Goal: Obtain resource: Download file/media

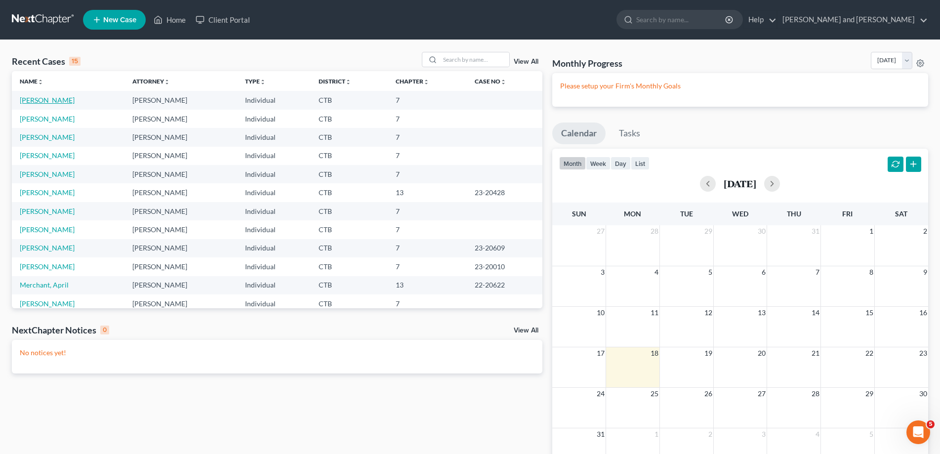
click at [55, 102] on link "[PERSON_NAME]" at bounding box center [47, 100] width 55 height 8
click at [50, 118] on link "[PERSON_NAME]" at bounding box center [47, 119] width 55 height 8
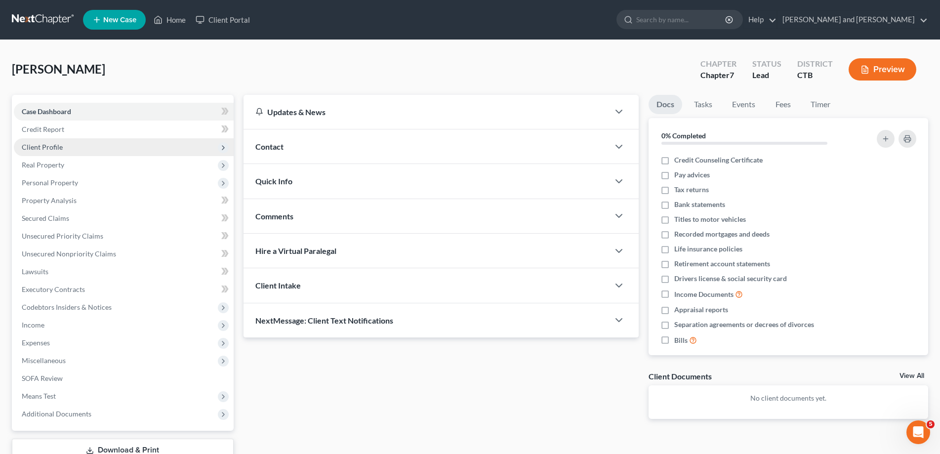
click at [54, 147] on span "Client Profile" at bounding box center [42, 147] width 41 height 8
click at [222, 146] on polyline at bounding box center [223, 148] width 2 height 4
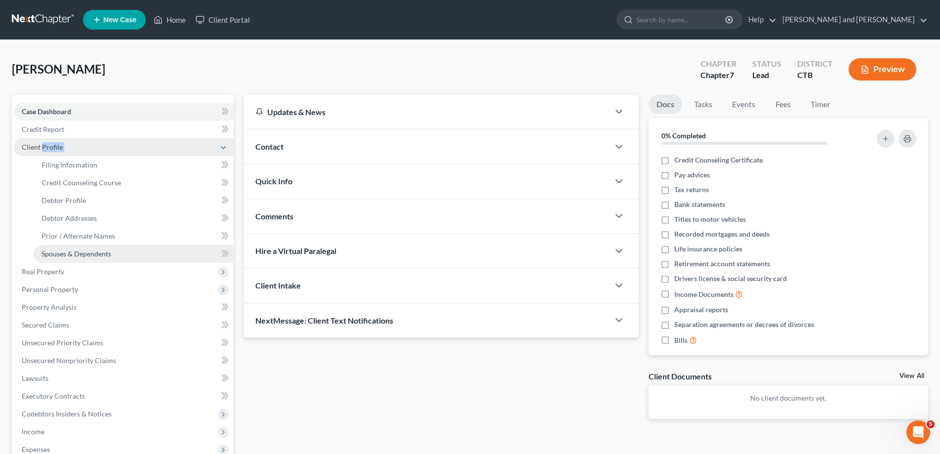
click at [100, 255] on span "Spouses & Dependents" at bounding box center [77, 254] width 70 height 8
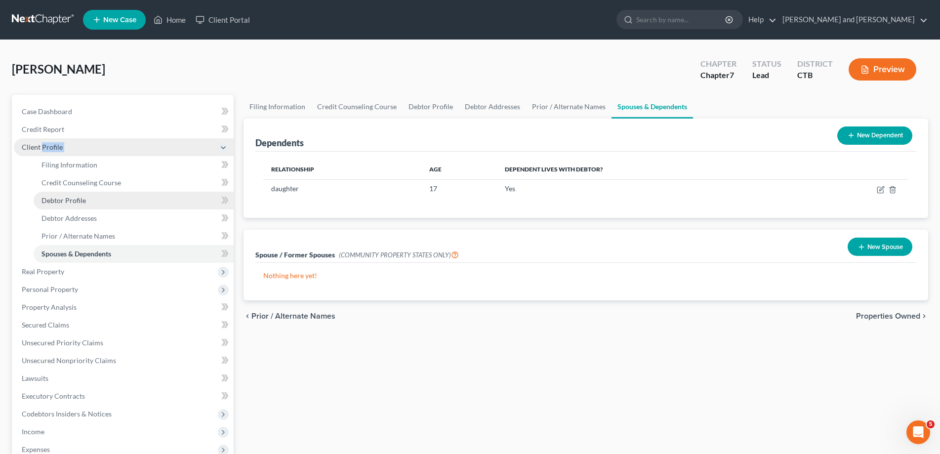
click at [78, 200] on span "Debtor Profile" at bounding box center [64, 200] width 44 height 8
select select "1"
select select "2"
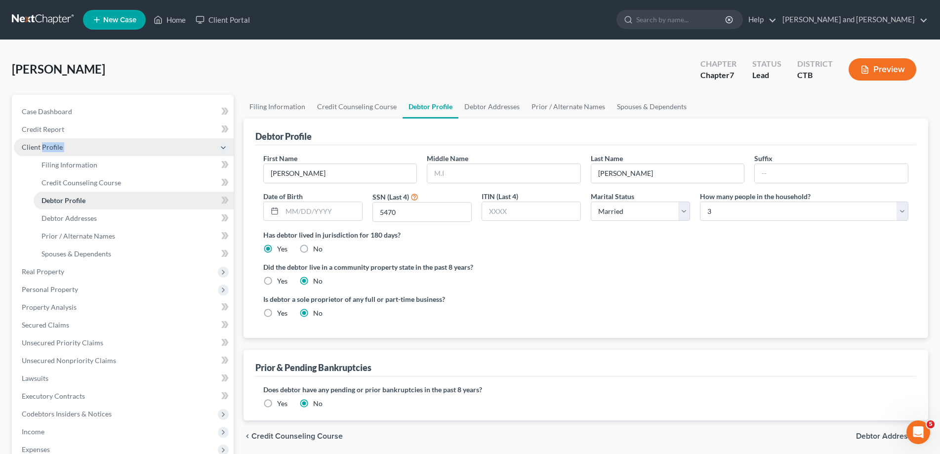
radio input "true"
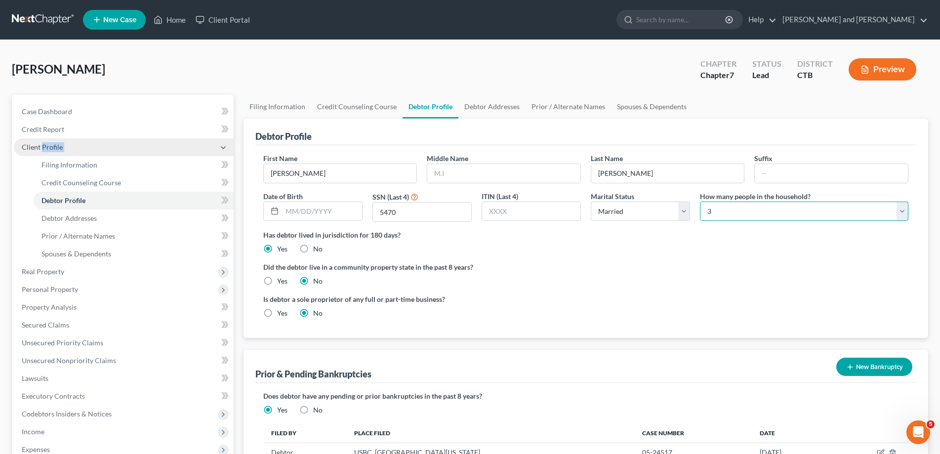
click at [700, 202] on select "Select 1 2 3 4 5 6 7 8 9 10 11 12 13 14 15 16 17 18 19 20" at bounding box center [804, 212] width 209 height 20
select select "1"
click option "2" at bounding box center [0, 0] width 0 height 0
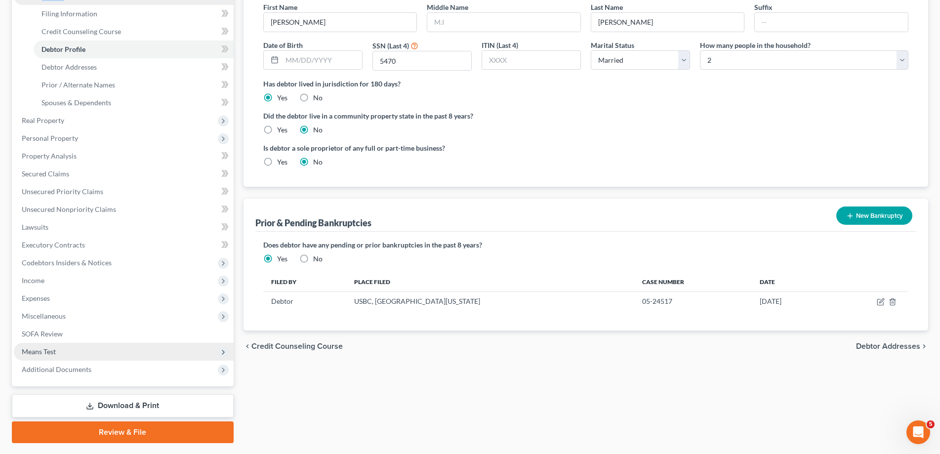
click at [39, 352] on span "Means Test" at bounding box center [39, 351] width 34 height 8
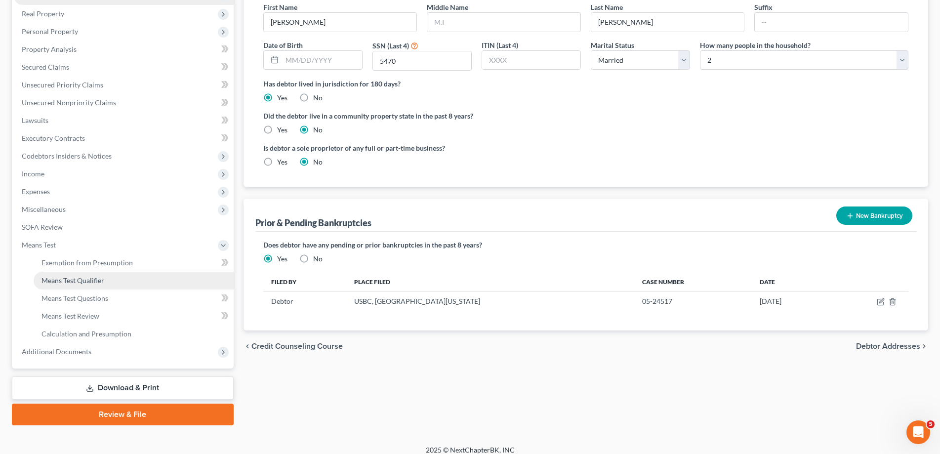
click at [75, 282] on span "Means Test Qualifier" at bounding box center [73, 280] width 63 height 8
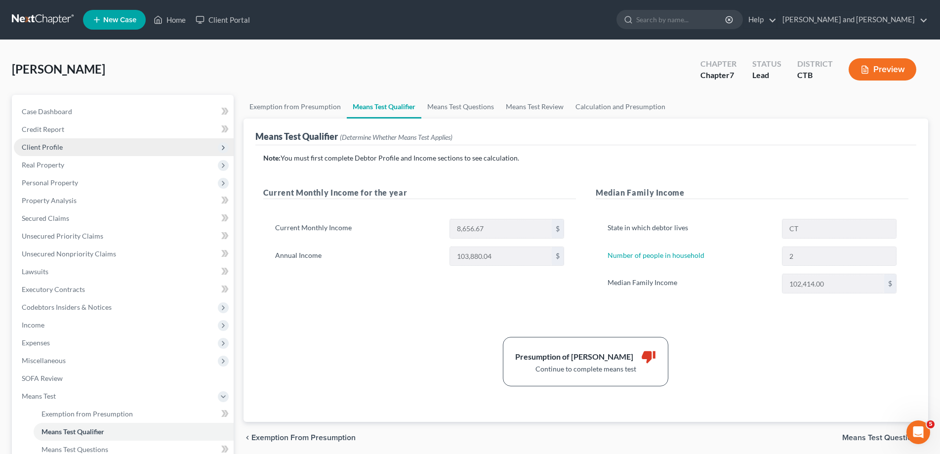
scroll to position [159, 0]
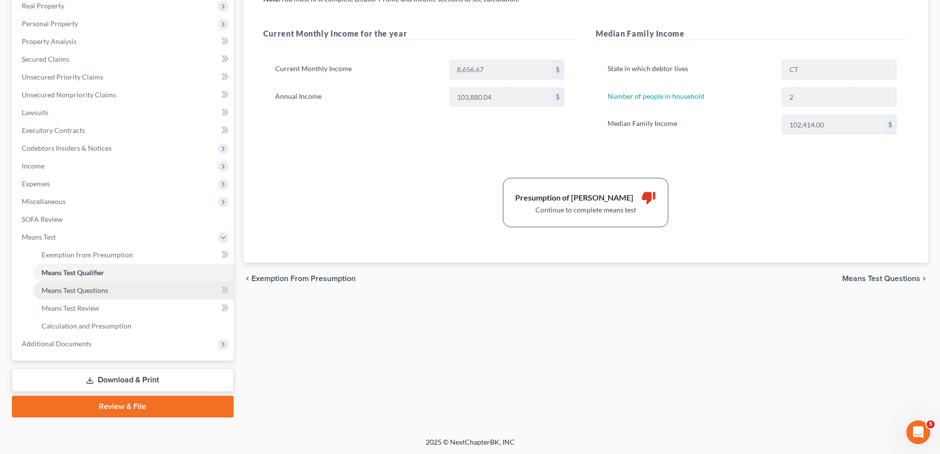
click at [81, 292] on span "Means Test Questions" at bounding box center [75, 290] width 67 height 8
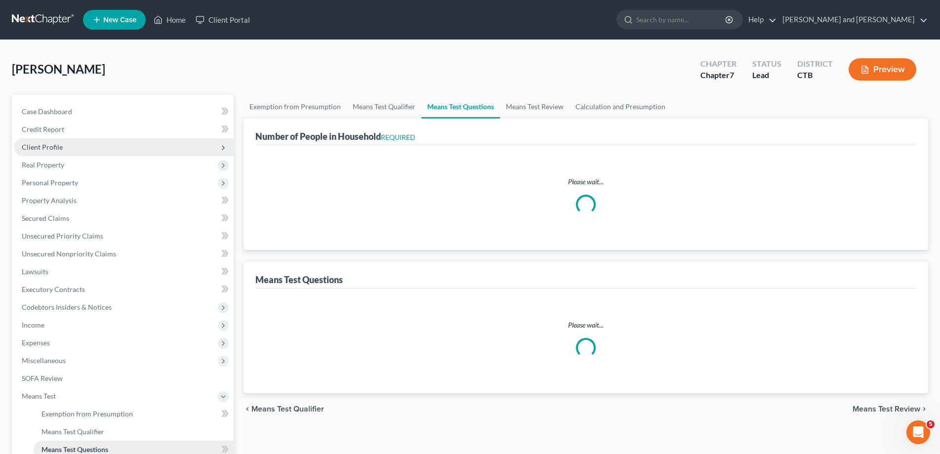
select select "1"
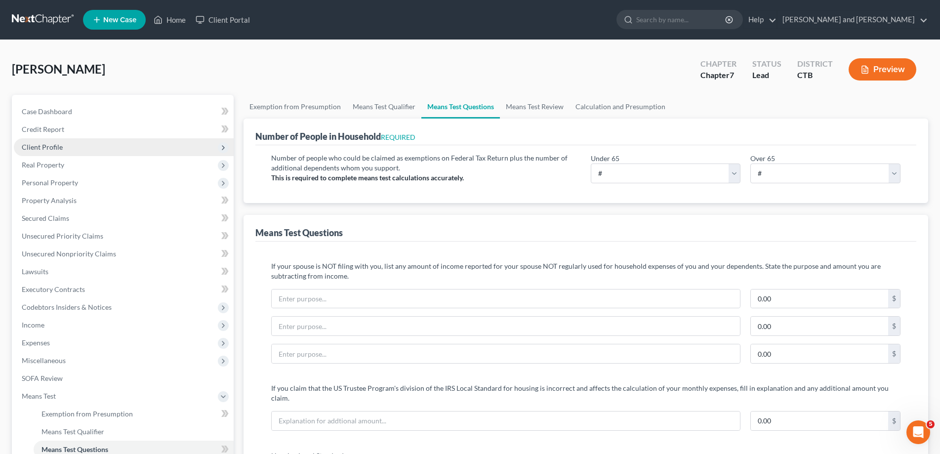
click at [885, 70] on button "Preview" at bounding box center [883, 69] width 68 height 22
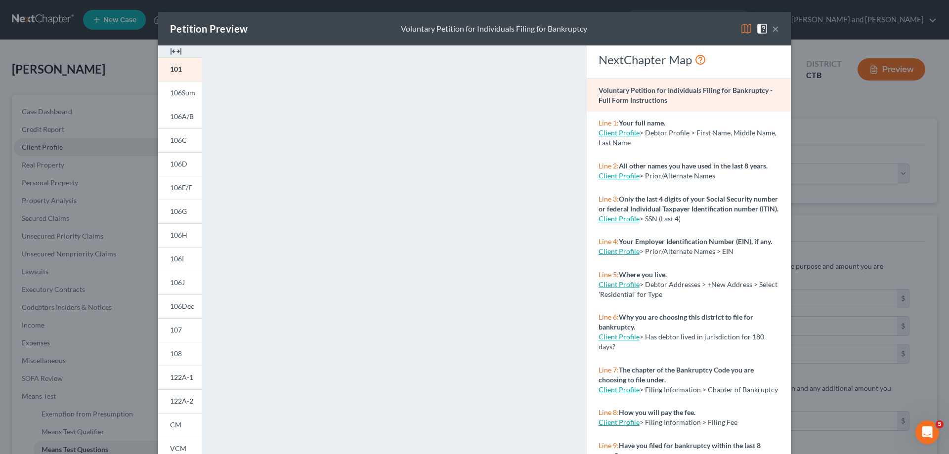
scroll to position [103, 0]
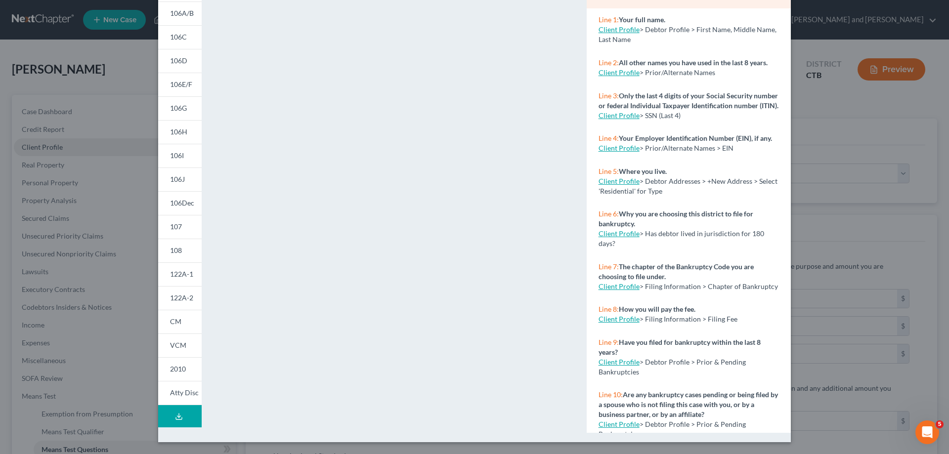
click at [212, 31] on div "<object ng-attr-data='[URL][DOMAIN_NAME]' type='application/pdf' width='100%' h…" at bounding box center [393, 192] width 365 height 500
click at [175, 415] on icon at bounding box center [179, 417] width 8 height 8
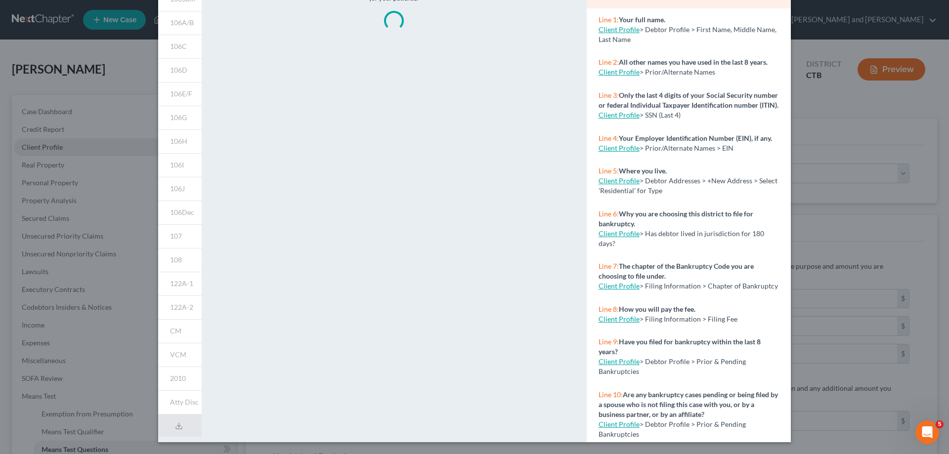
scroll to position [94, 0]
select select "1"
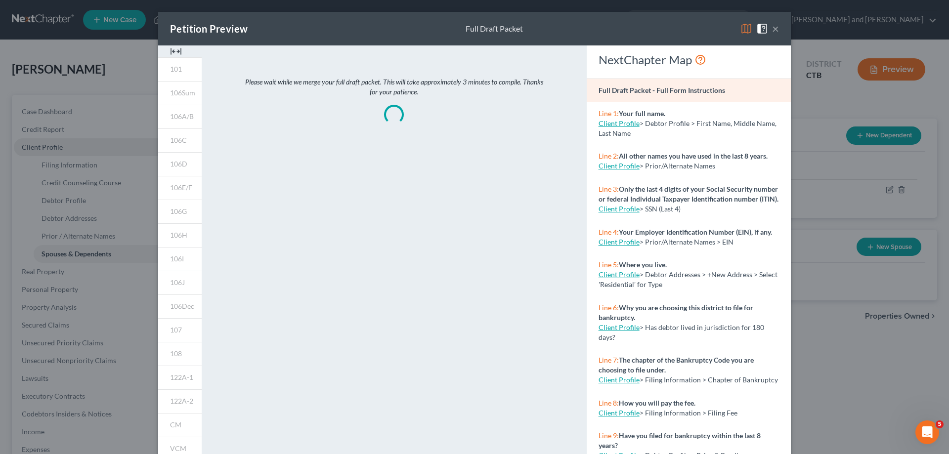
click at [772, 30] on button "×" at bounding box center [775, 29] width 7 height 12
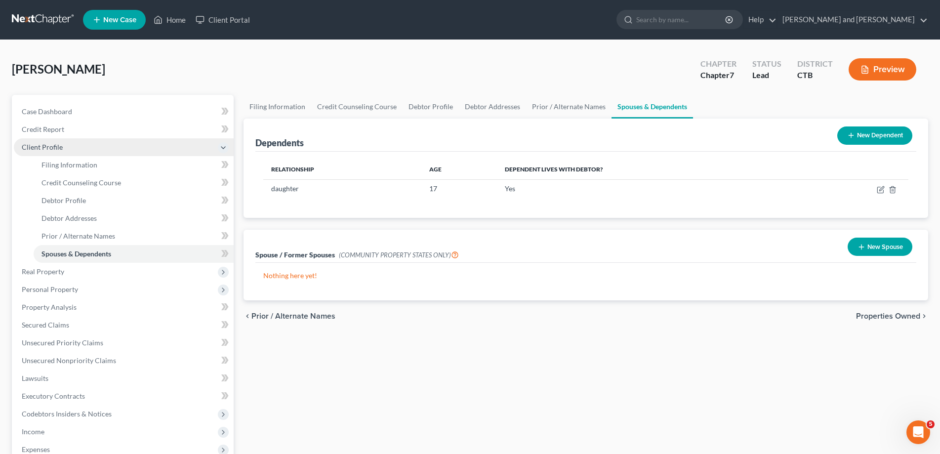
scroll to position [177, 0]
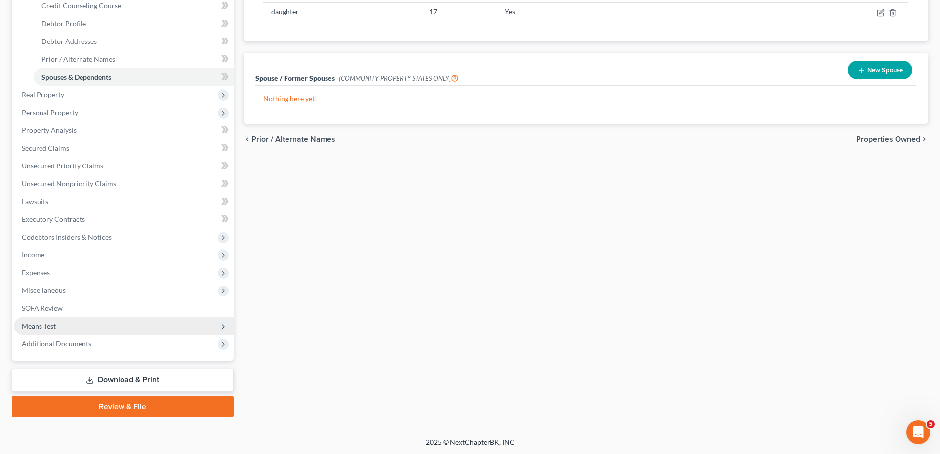
click at [49, 325] on span "Means Test" at bounding box center [39, 326] width 34 height 8
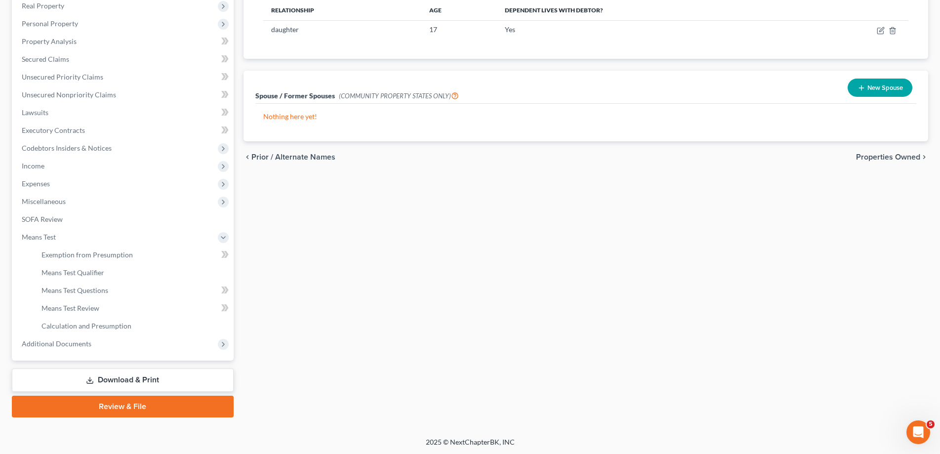
scroll to position [0, 0]
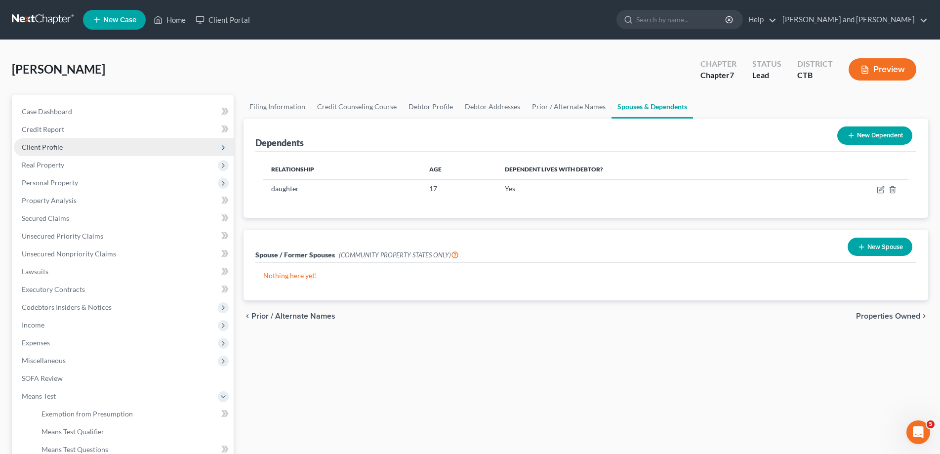
click at [889, 72] on button "Preview" at bounding box center [883, 69] width 68 height 22
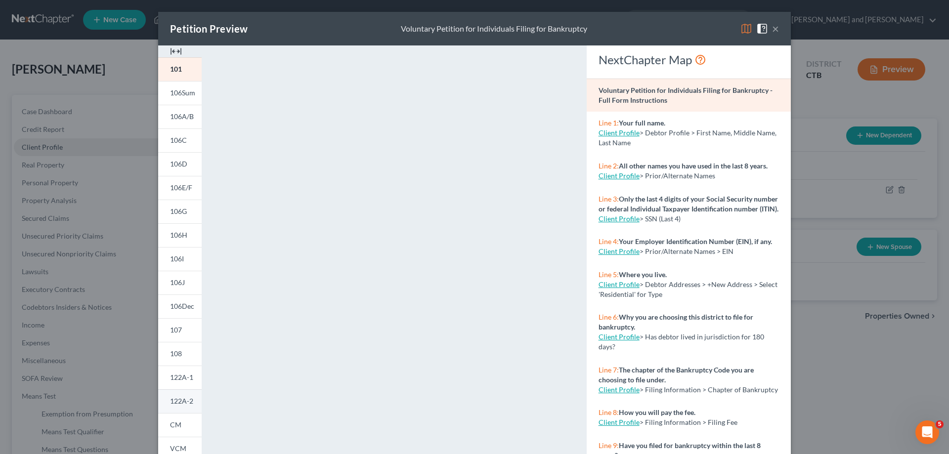
click at [182, 403] on span "122A-2" at bounding box center [181, 401] width 23 height 8
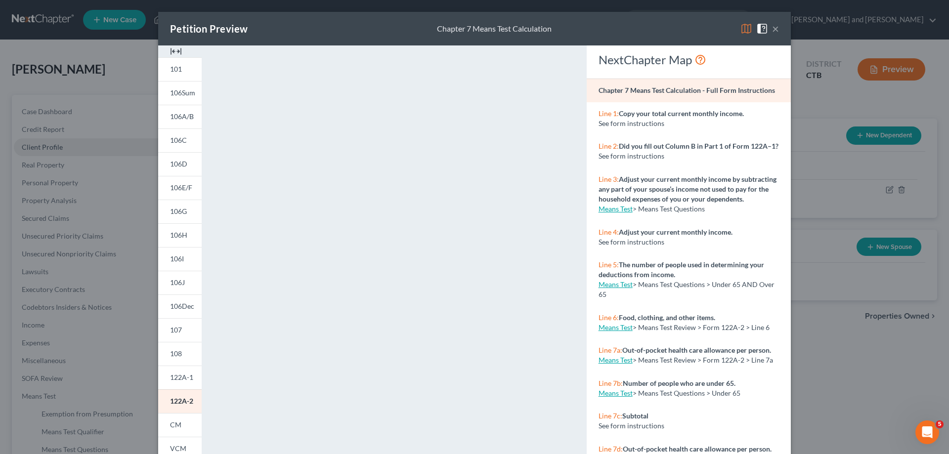
click at [772, 28] on button "×" at bounding box center [775, 29] width 7 height 12
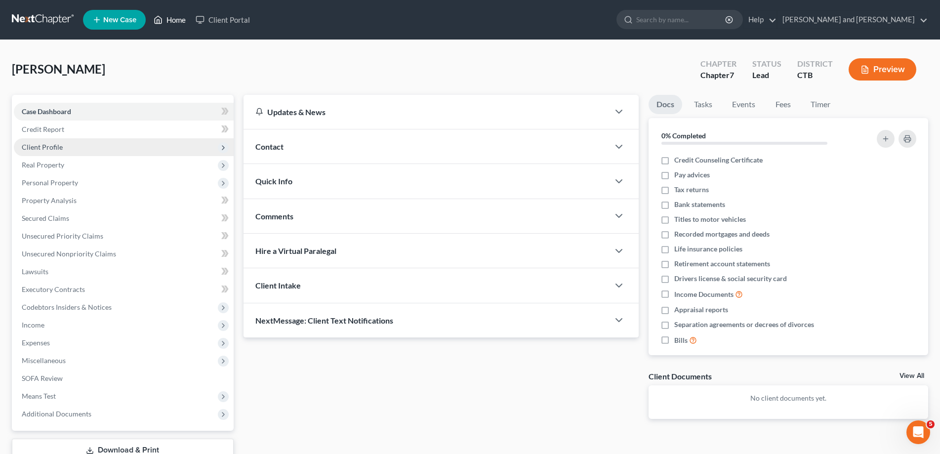
click at [172, 20] on link "Home" at bounding box center [170, 20] width 42 height 18
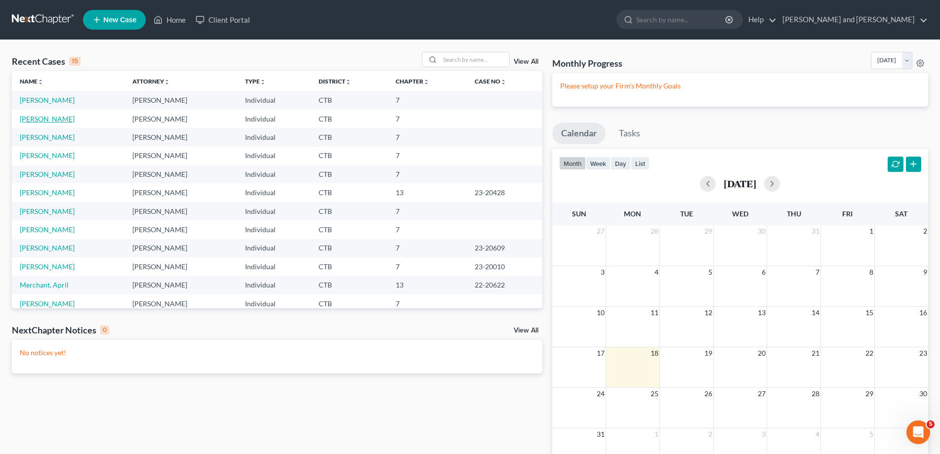
click at [47, 116] on link "[PERSON_NAME]" at bounding box center [47, 119] width 55 height 8
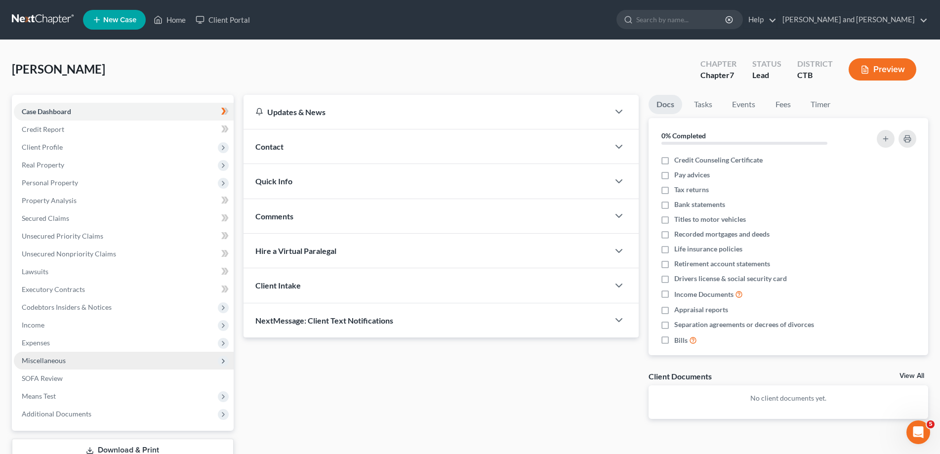
scroll to position [70, 0]
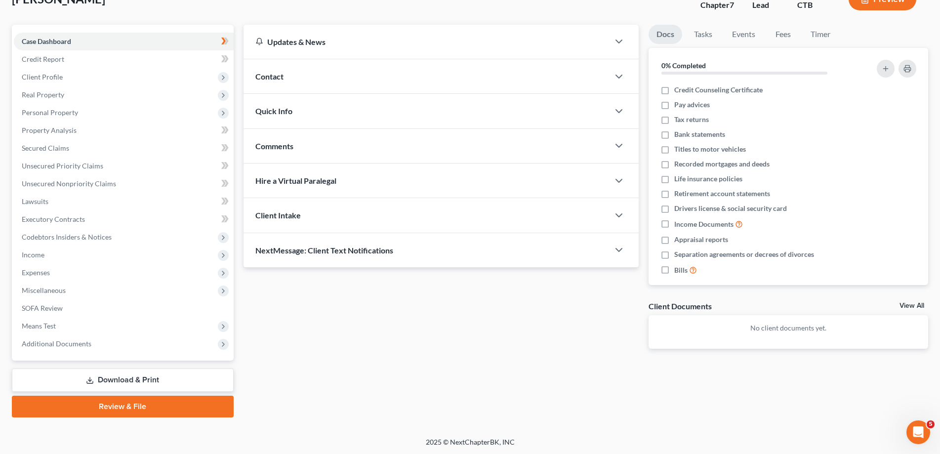
click at [142, 381] on link "Download & Print" at bounding box center [123, 380] width 222 height 23
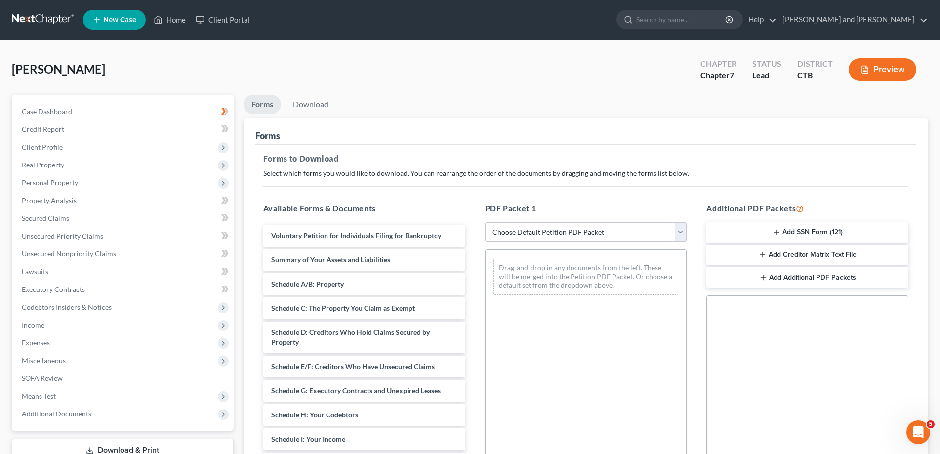
scroll to position [240, 0]
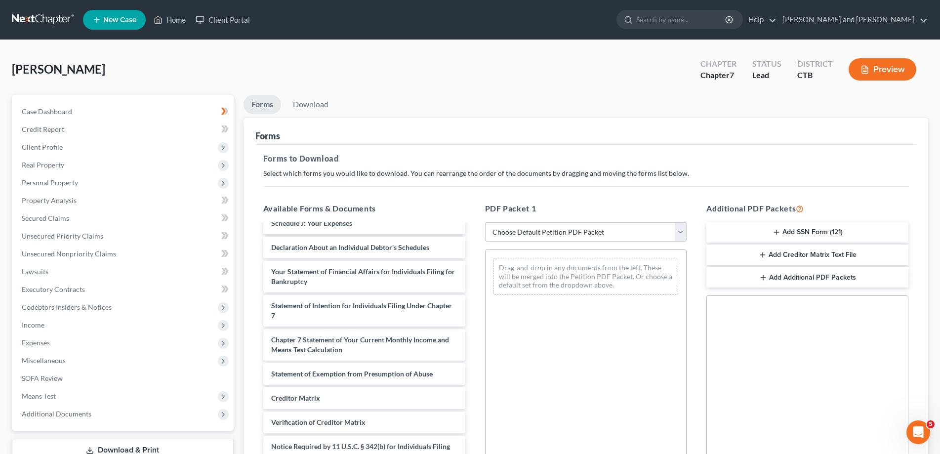
click at [809, 231] on button "Add SSN Form (121)" at bounding box center [808, 232] width 202 height 21
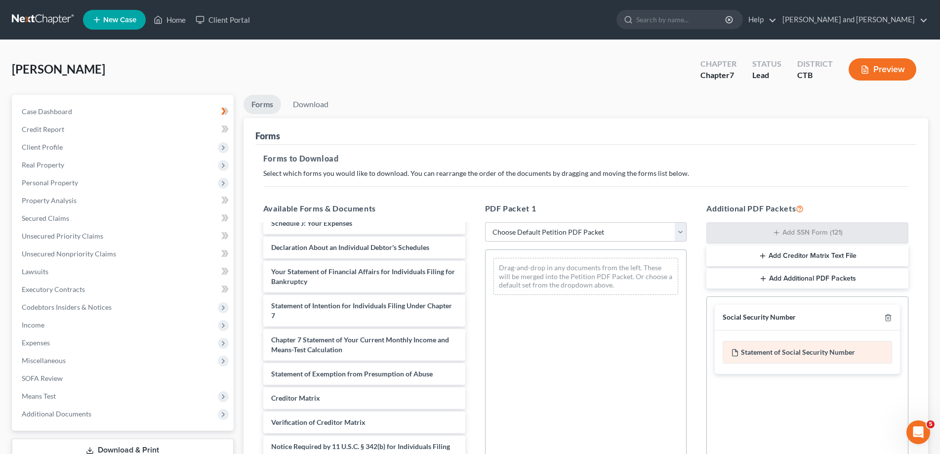
click at [769, 351] on div "Statement of Social Security Number" at bounding box center [807, 352] width 169 height 23
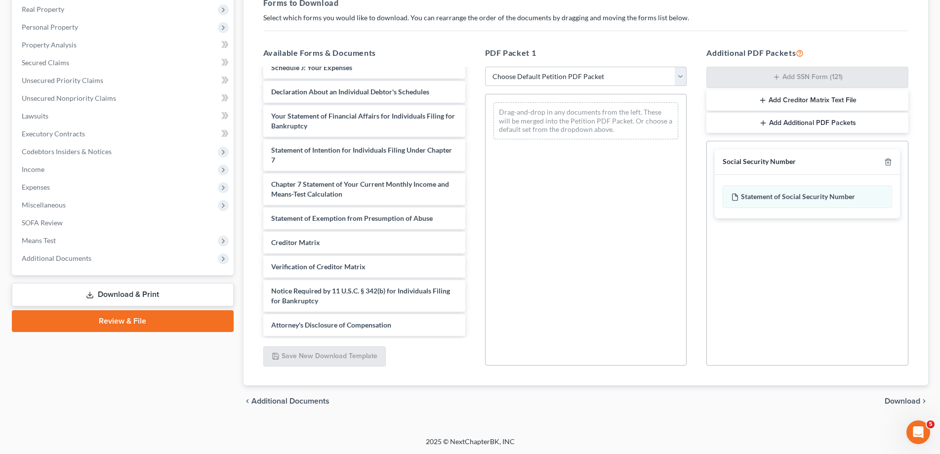
click at [908, 397] on span "Download" at bounding box center [903, 401] width 36 height 8
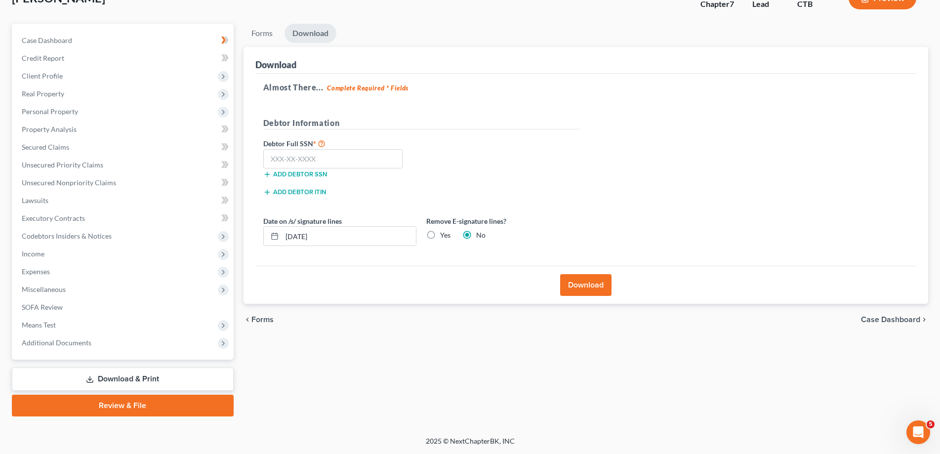
scroll to position [70, 0]
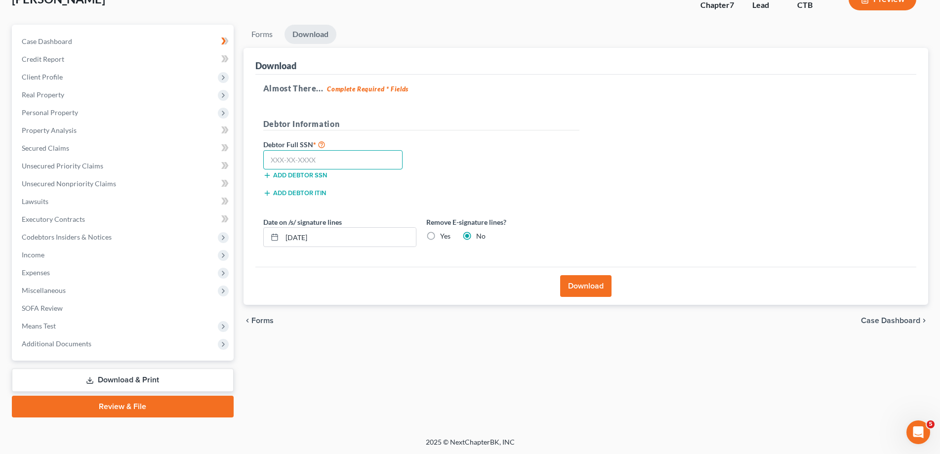
click at [274, 159] on input "text" at bounding box center [333, 160] width 140 height 20
type input "087-52-3581"
click at [584, 282] on button "Download" at bounding box center [585, 286] width 51 height 22
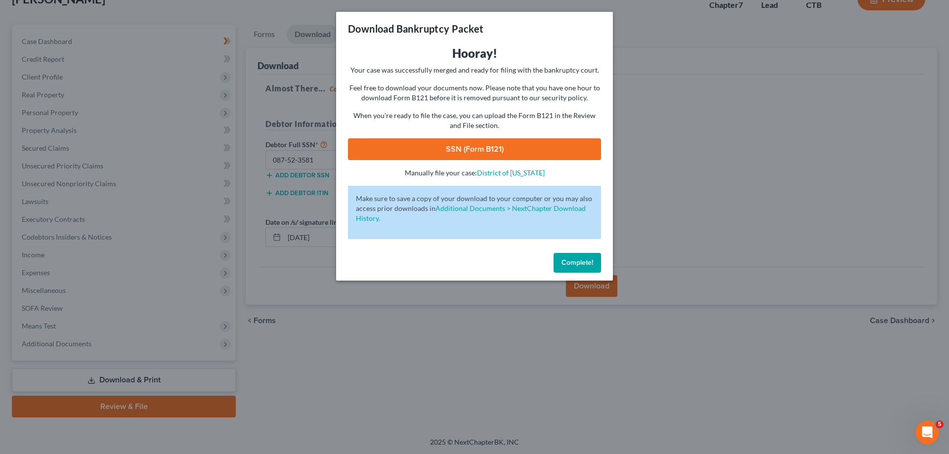
click at [490, 153] on link "SSN (Form B121)" at bounding box center [474, 149] width 253 height 22
click at [583, 262] on span "Complete!" at bounding box center [577, 262] width 32 height 8
